Goal: Task Accomplishment & Management: Use online tool/utility

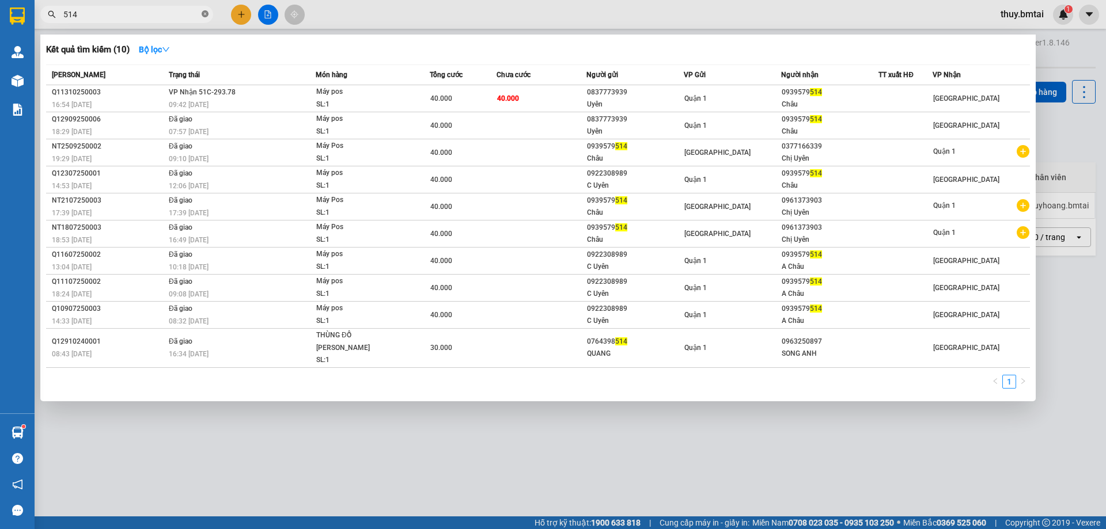
click at [205, 11] on icon "close-circle" at bounding box center [205, 13] width 7 height 7
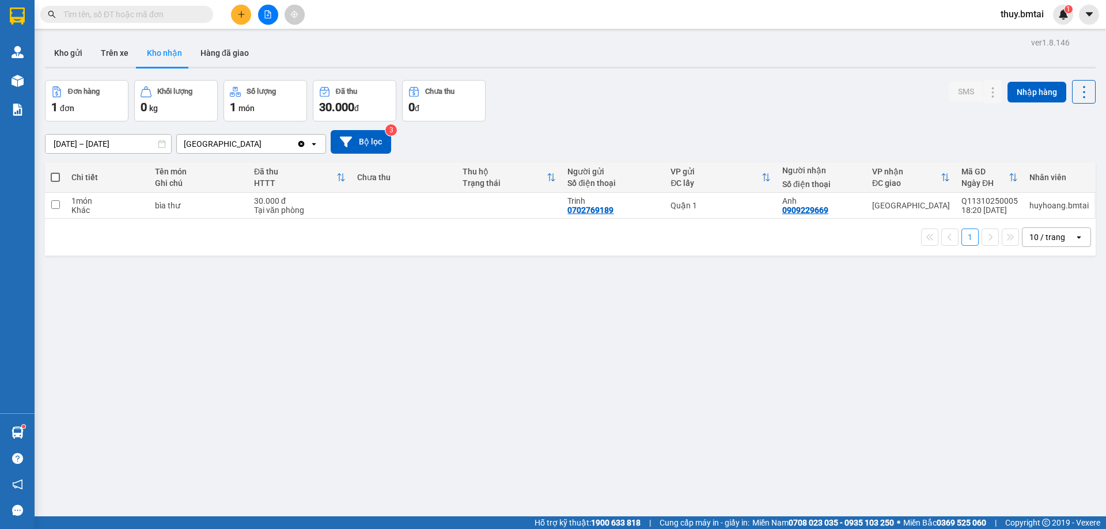
click at [178, 14] on input "text" at bounding box center [131, 14] width 136 height 13
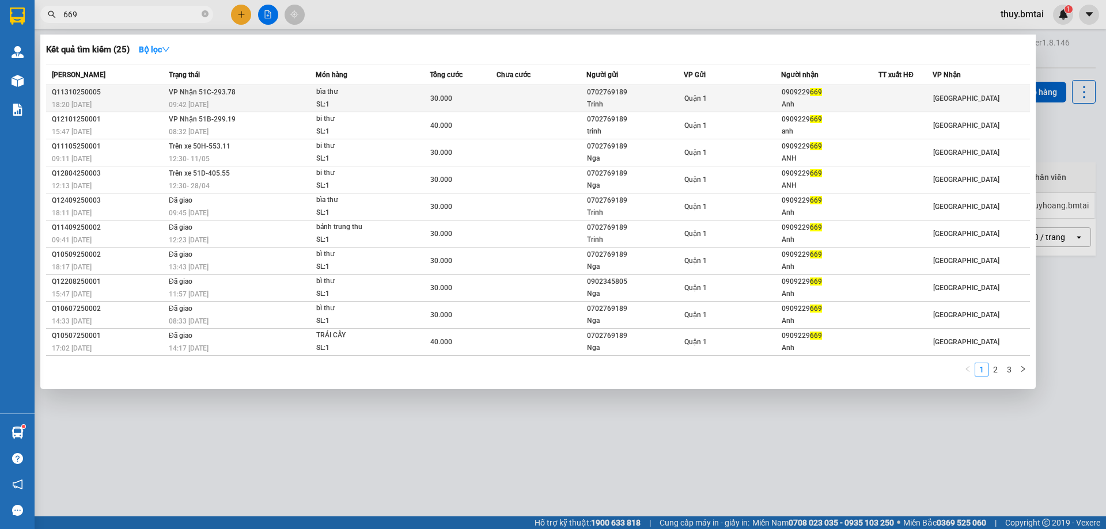
type input "669"
click at [860, 92] on div "0909229 669" at bounding box center [829, 92] width 96 height 12
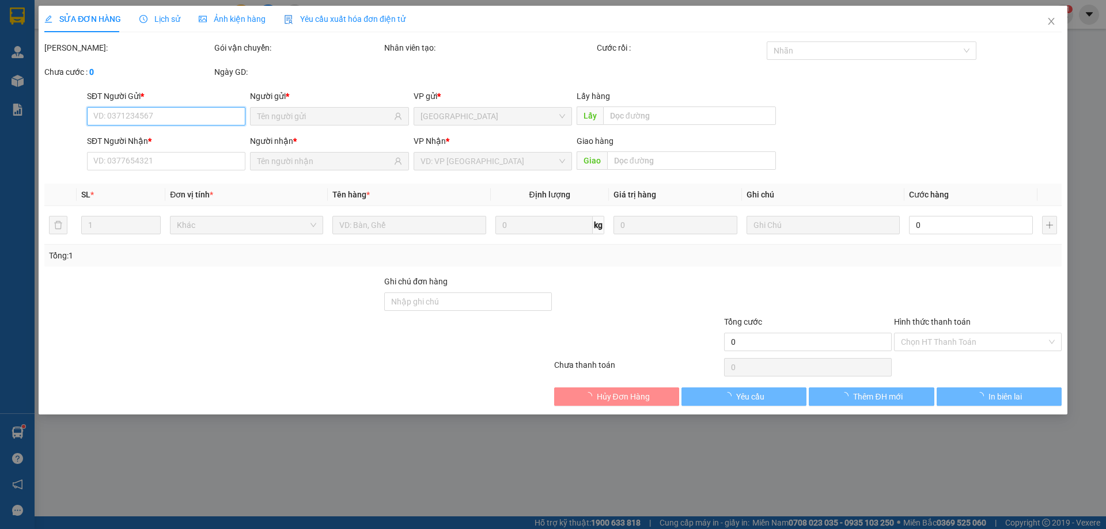
type input "0702769189"
type input "Trinh"
type input "0909229669"
type input "Anh"
type input "30.000"
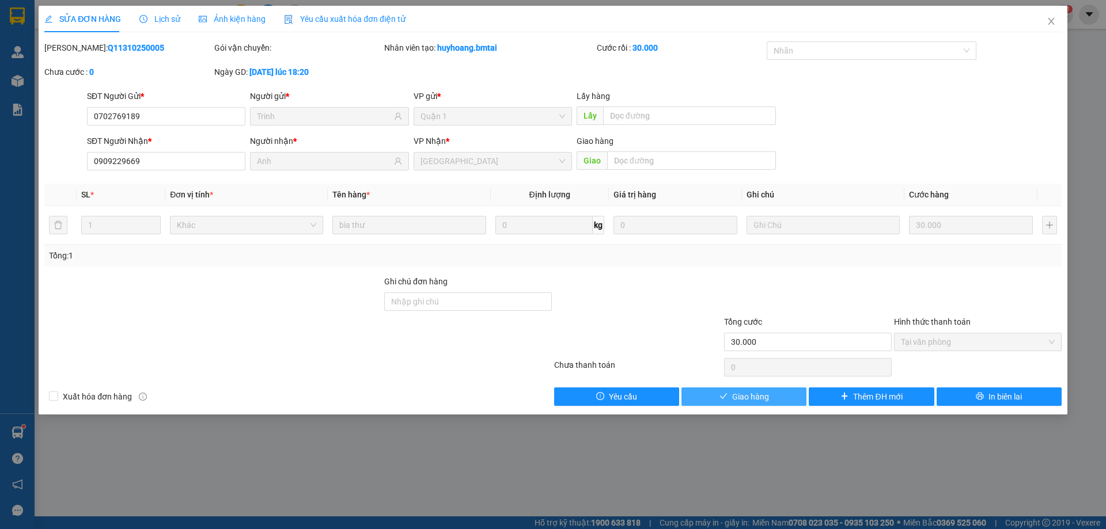
click at [764, 397] on span "Giao hàng" at bounding box center [750, 396] width 37 height 13
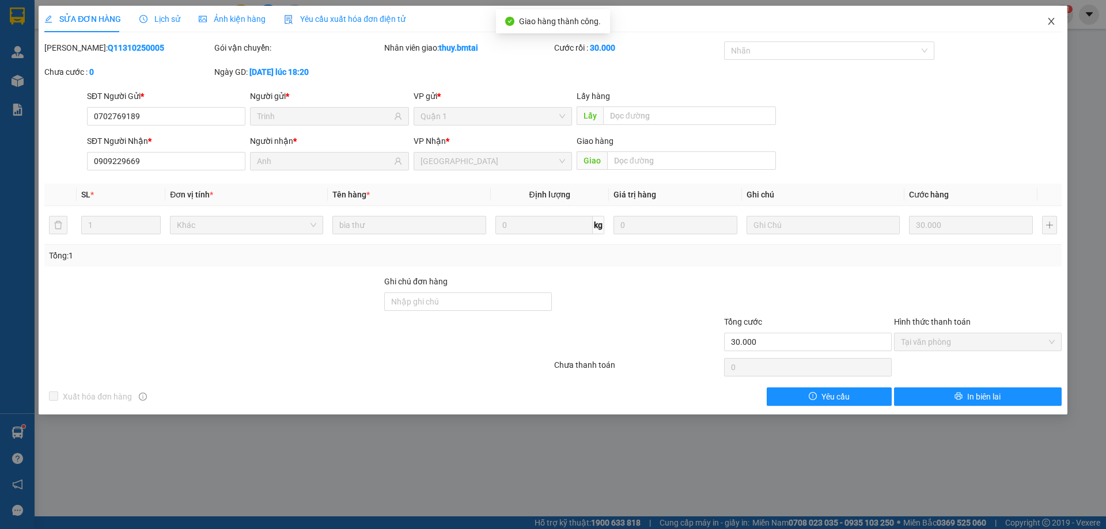
click at [1050, 23] on icon "close" at bounding box center [1050, 21] width 6 height 7
